Goal: Information Seeking & Learning: Find specific fact

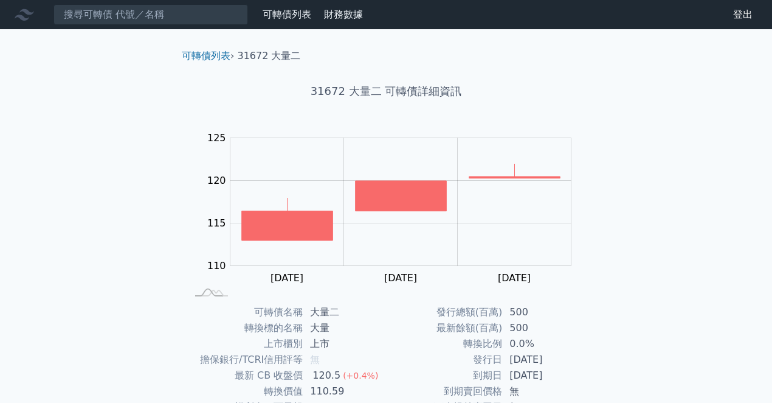
click at [123, 26] on nav "可轉債列表 財務數據 可轉債列表 財務數據 登出 登出" at bounding box center [386, 14] width 772 height 29
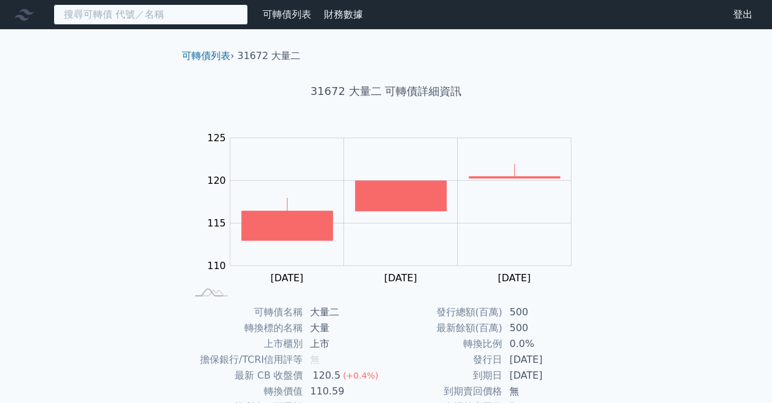
click at [122, 20] on input at bounding box center [151, 14] width 195 height 21
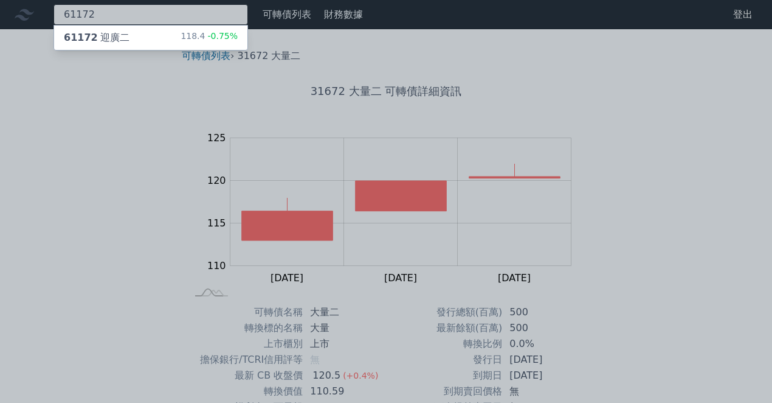
type input "61172"
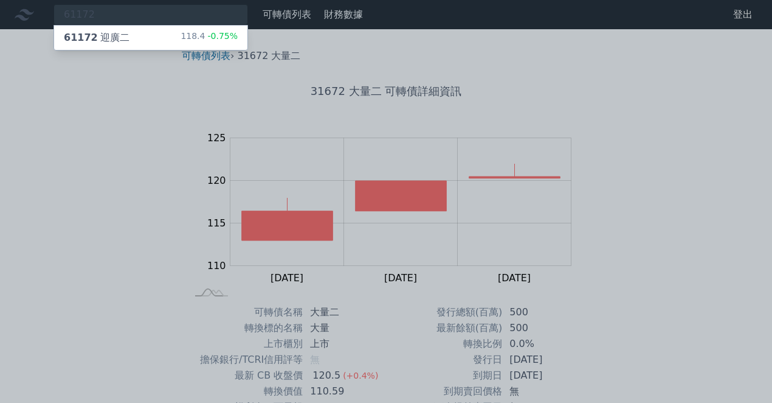
click at [125, 33] on div "61172 迎廣二 118.4 -0.75%" at bounding box center [150, 38] width 193 height 24
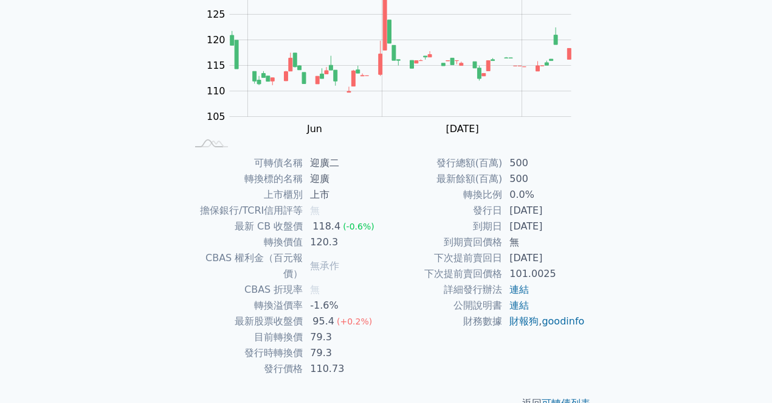
scroll to position [161, 0]
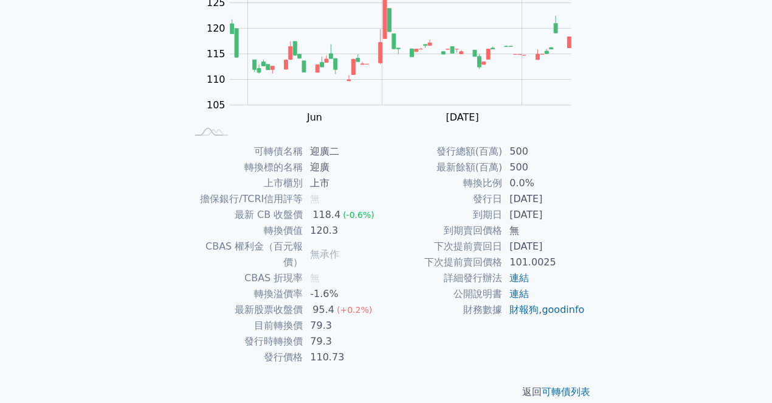
click at [89, 89] on div "可轉債列表 財務數據 可轉債列表 財務數據 登出 登出 可轉債列表 › 61172 迎廣二 61172 迎廣二 可轉債詳細資訊 Zoom Out 105 95…" at bounding box center [386, 128] width 772 height 579
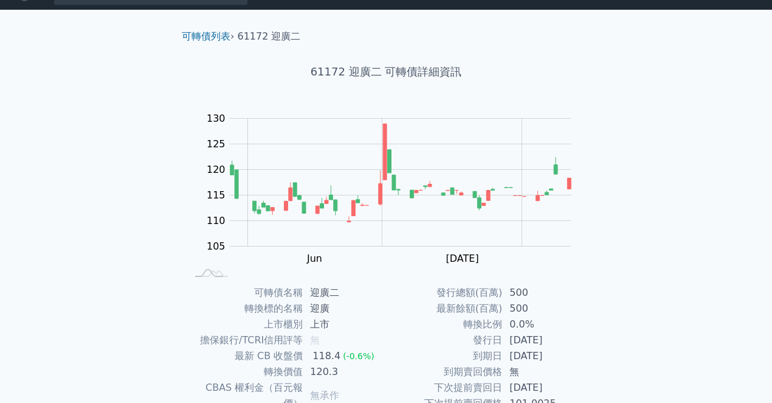
scroll to position [0, 0]
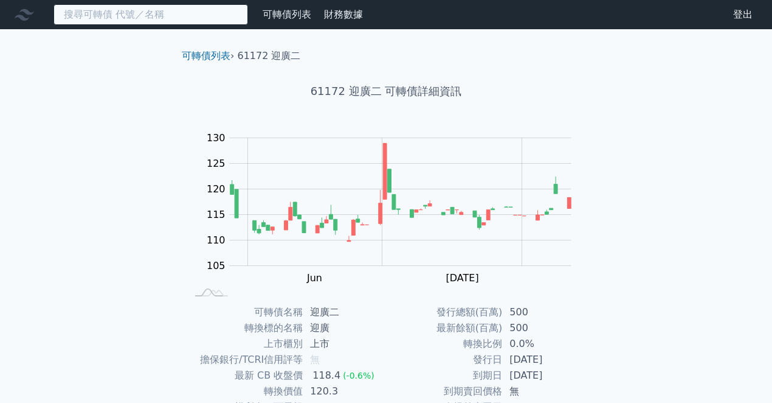
click at [117, 21] on input at bounding box center [151, 14] width 195 height 21
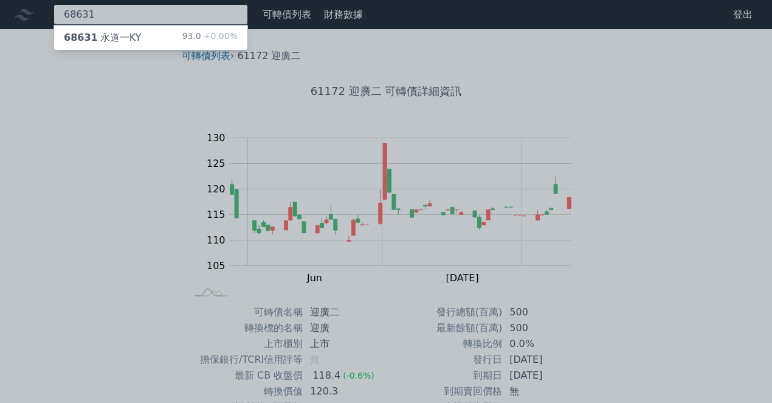
type input "68631"
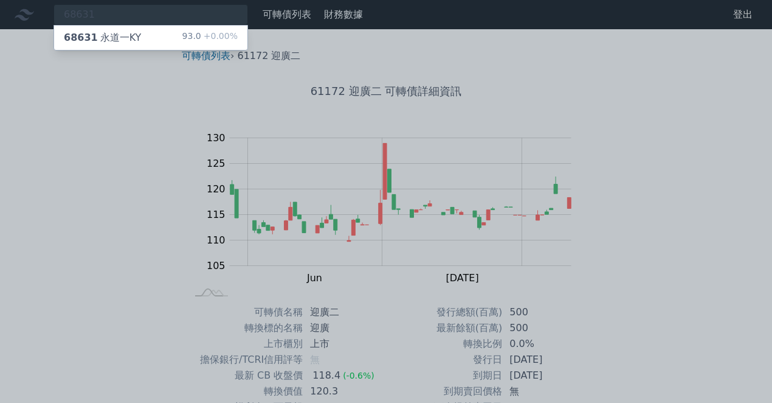
click at [130, 35] on div "68631 [GEOGRAPHIC_DATA]" at bounding box center [102, 37] width 77 height 15
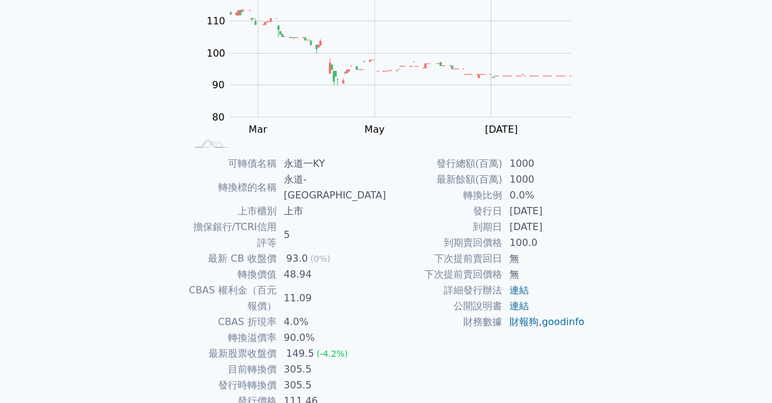
scroll to position [161, 0]
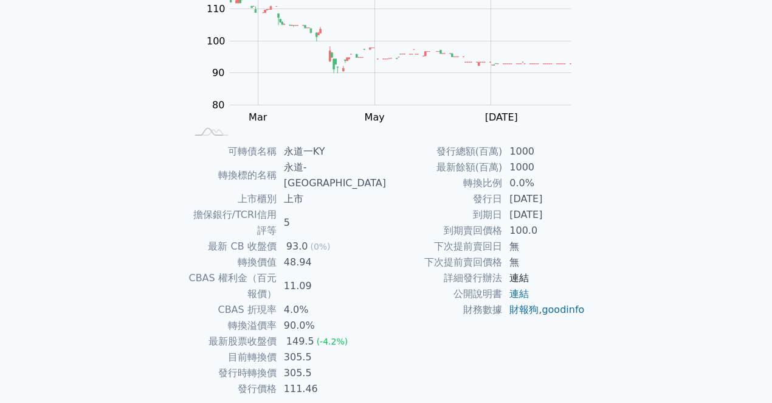
click at [522, 282] on link "連結" at bounding box center [519, 278] width 19 height 12
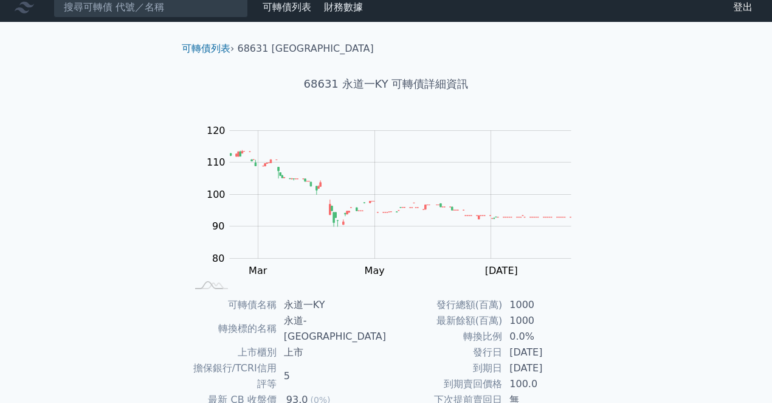
scroll to position [0, 0]
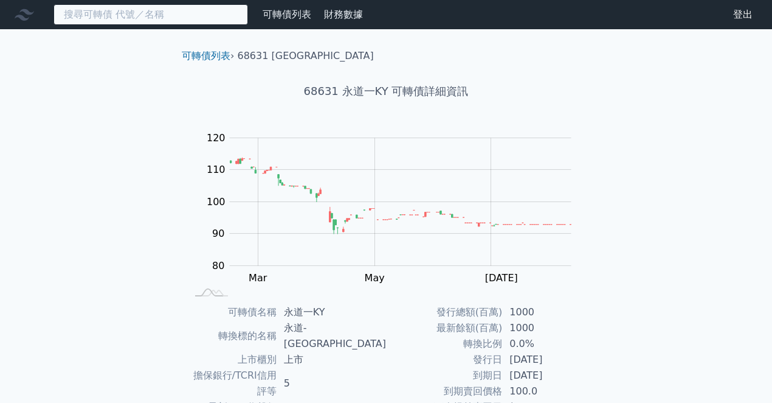
click at [107, 13] on input at bounding box center [151, 14] width 195 height 21
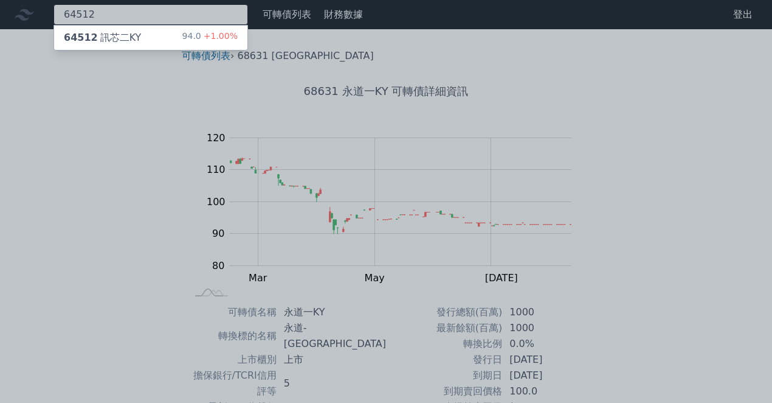
type input "64512"
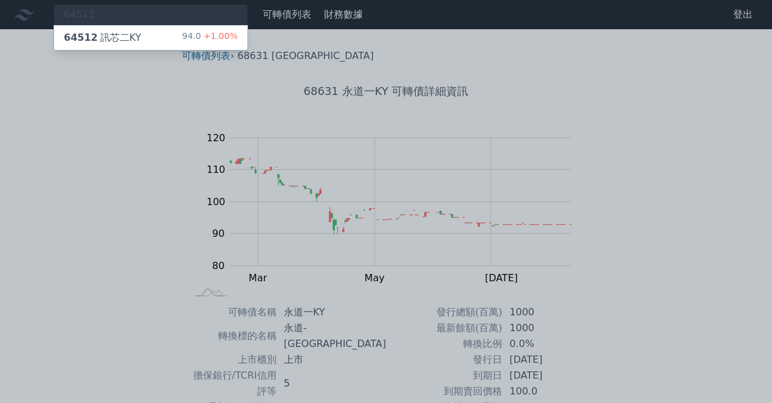
click at [103, 32] on div "64512 訊芯二KY" at bounding box center [102, 37] width 77 height 15
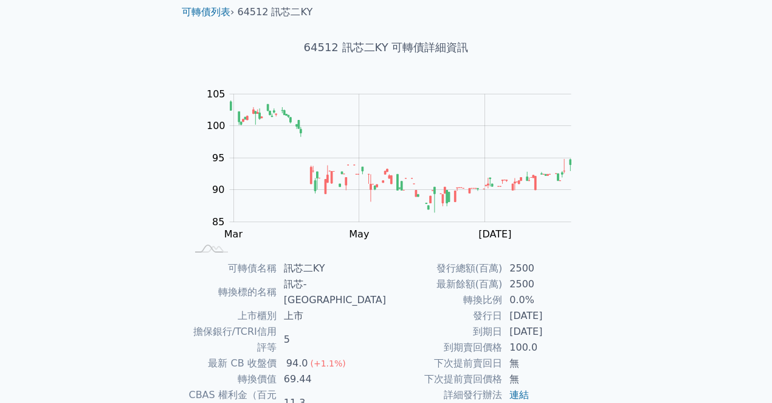
scroll to position [122, 0]
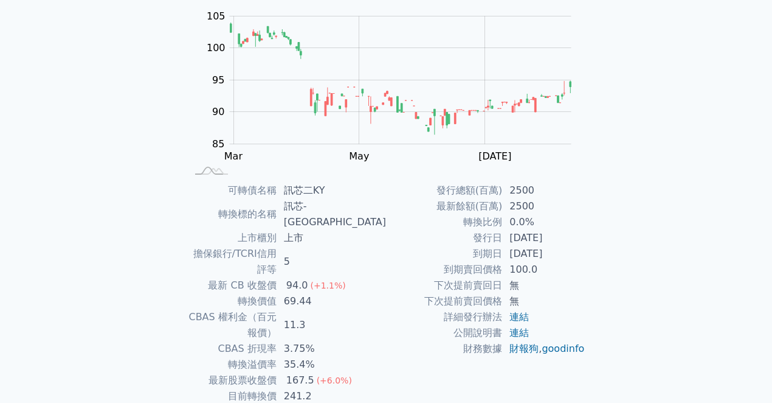
click at [56, 397] on div "可轉債列表 財務數據 可轉債列表 財務數據 登出 登出 可轉債列表 › 64512 訊芯二KY 64512 訊芯二KY 可轉債詳細資訊 Zoom Out 10…" at bounding box center [386, 183] width 772 height 611
